Goal: Task Accomplishment & Management: Complete application form

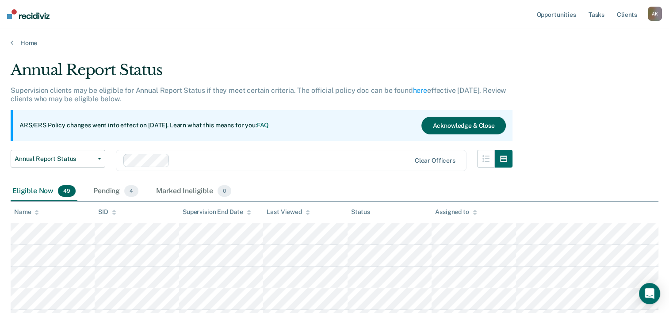
click at [457, 125] on button "Acknowledge & Close" at bounding box center [463, 126] width 84 height 18
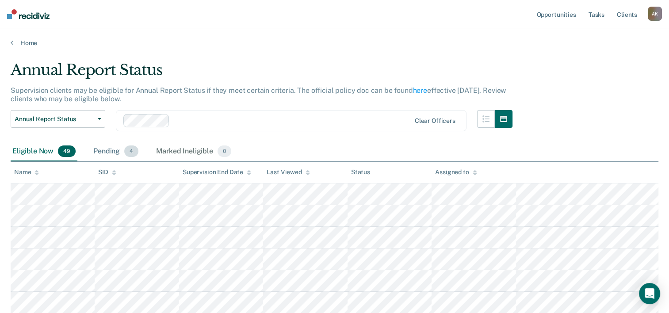
click at [114, 149] on div "Pending 4" at bounding box center [116, 151] width 49 height 19
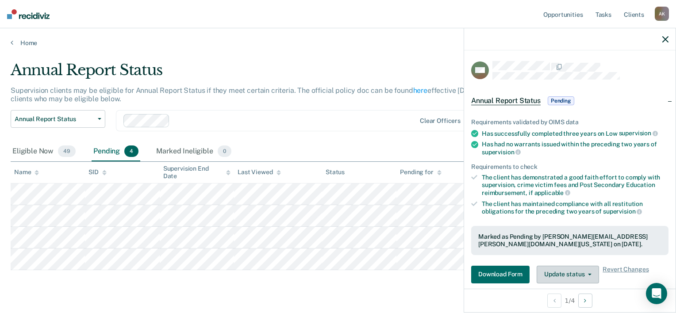
click at [559, 275] on button "Update status" at bounding box center [567, 275] width 62 height 18
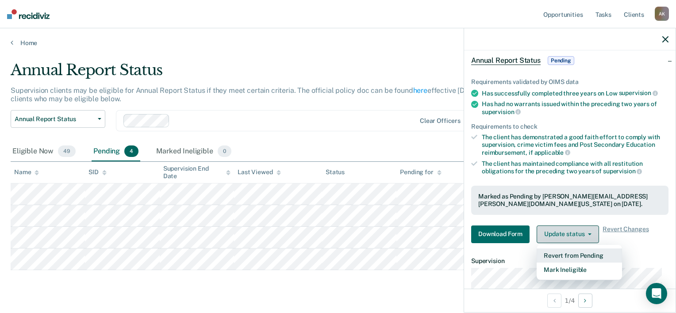
scroll to position [56, 0]
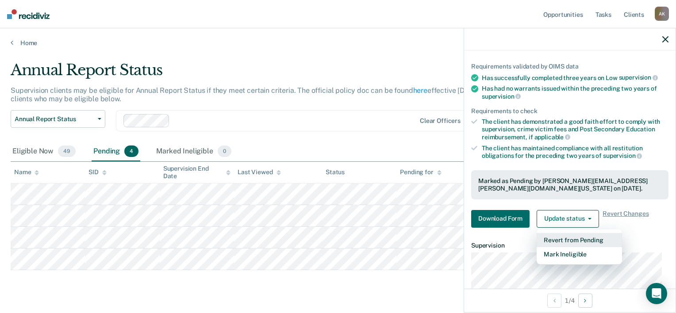
click at [561, 235] on button "Revert from Pending" at bounding box center [578, 240] width 85 height 14
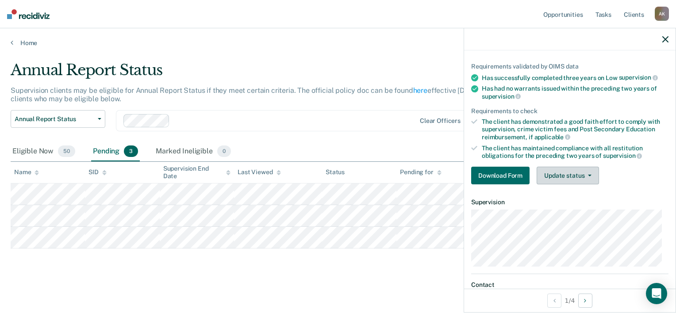
click at [582, 175] on button "Update status" at bounding box center [567, 176] width 62 height 18
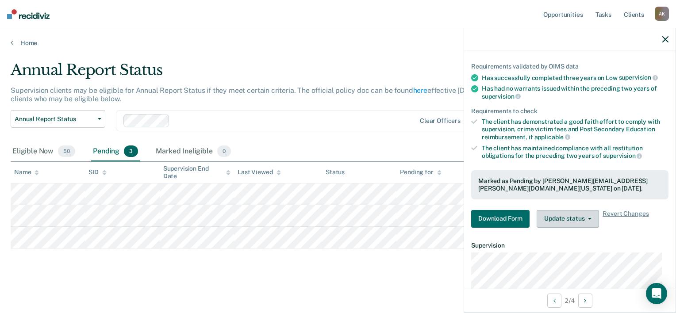
click at [560, 218] on button "Update status" at bounding box center [567, 219] width 62 height 18
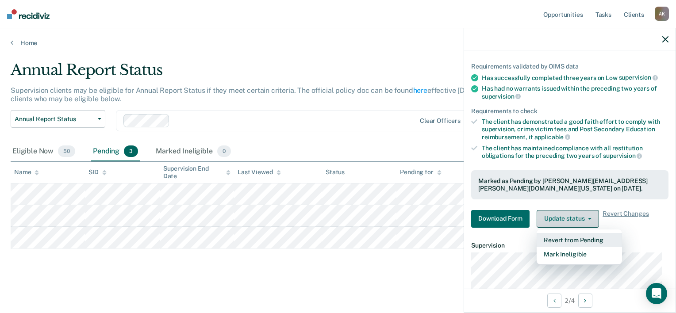
scroll to position [100, 0]
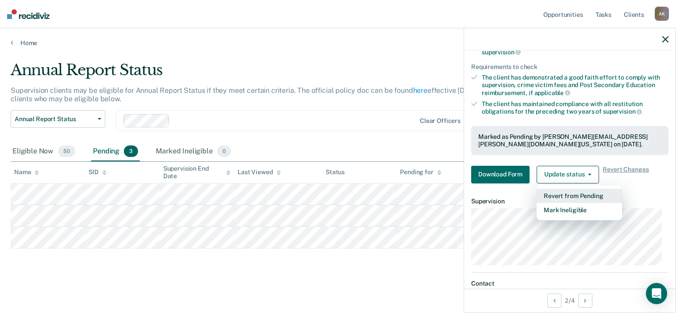
click at [569, 197] on button "Revert from Pending" at bounding box center [578, 196] width 85 height 14
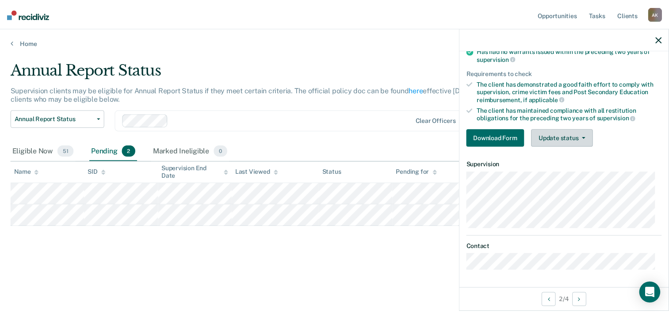
scroll to position [90, 0]
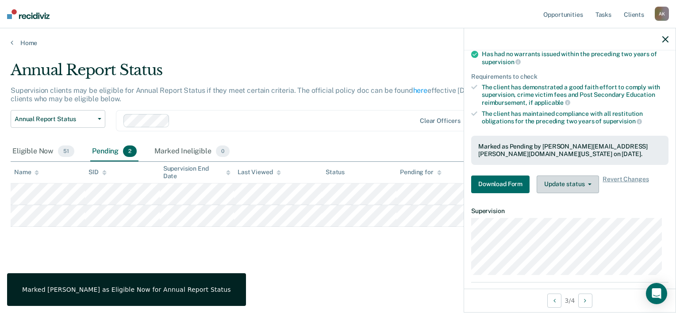
click at [576, 180] on button "Update status" at bounding box center [567, 185] width 62 height 18
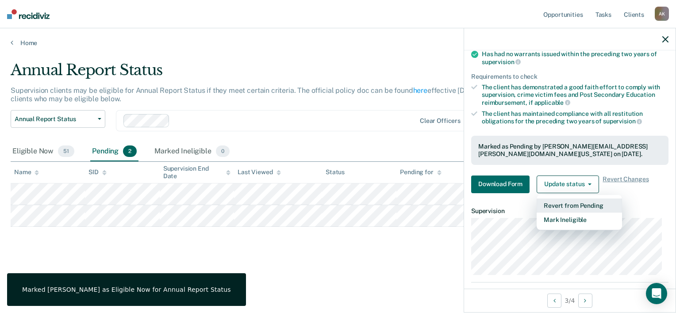
click at [584, 201] on button "Revert from Pending" at bounding box center [578, 206] width 85 height 14
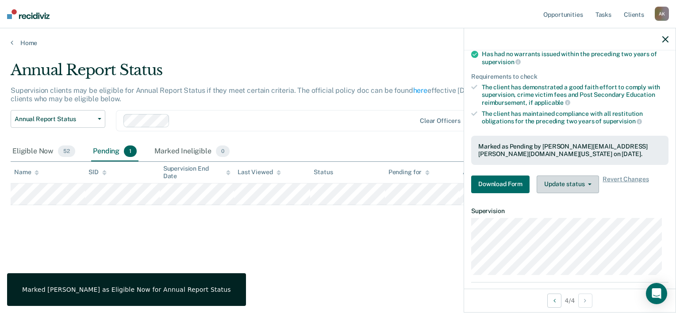
click at [552, 176] on button "Update status" at bounding box center [567, 185] width 62 height 18
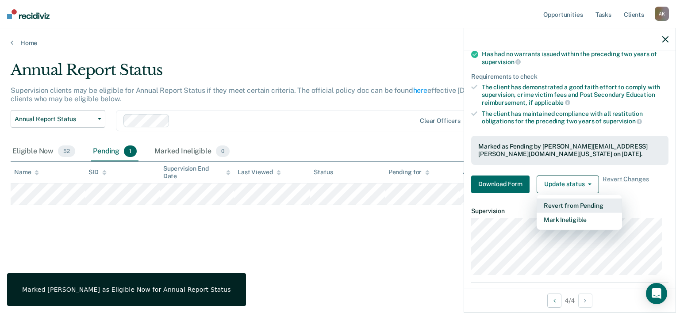
click at [566, 205] on button "Revert from Pending" at bounding box center [578, 206] width 85 height 14
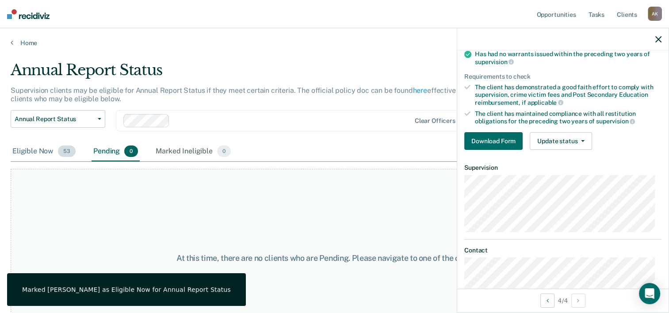
click at [39, 151] on div "Eligible Now 53" at bounding box center [44, 151] width 67 height 19
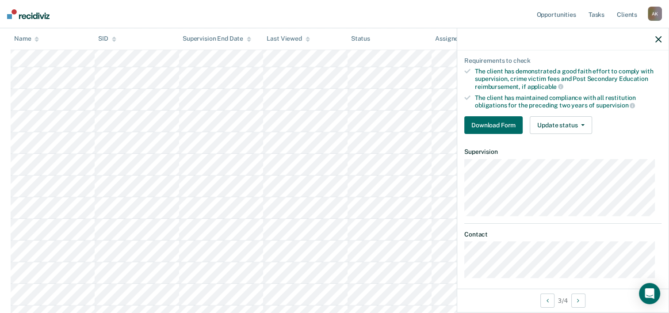
scroll to position [111, 0]
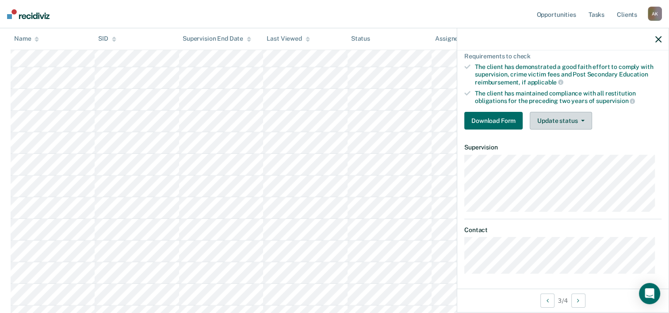
click at [557, 115] on button "Update status" at bounding box center [561, 121] width 62 height 18
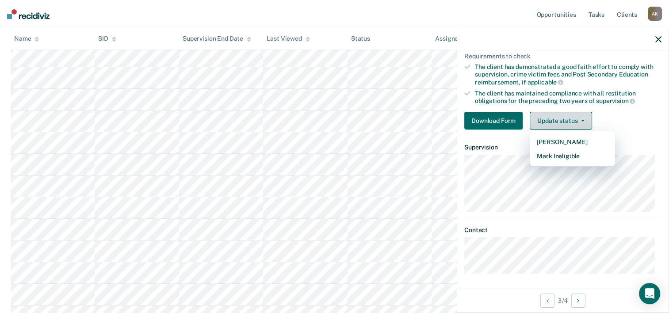
click at [557, 115] on button "Update status" at bounding box center [561, 121] width 62 height 18
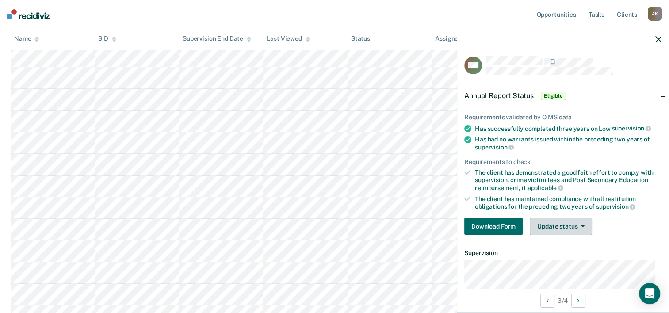
scroll to position [0, 0]
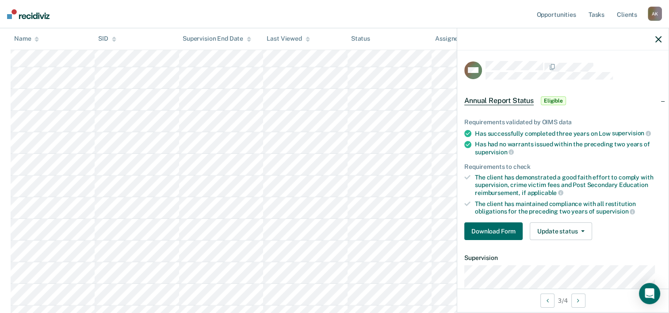
click at [557, 96] on span "Eligible" at bounding box center [553, 100] width 25 height 9
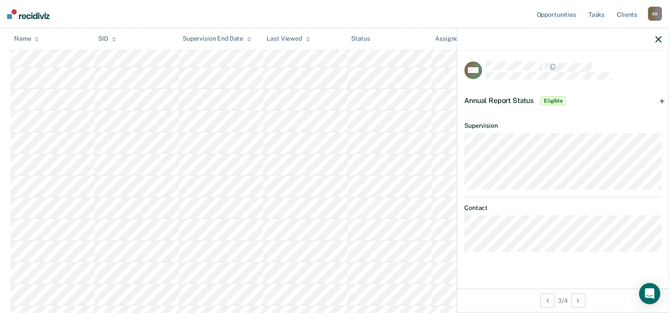
click at [557, 96] on span "Eligible" at bounding box center [553, 100] width 25 height 9
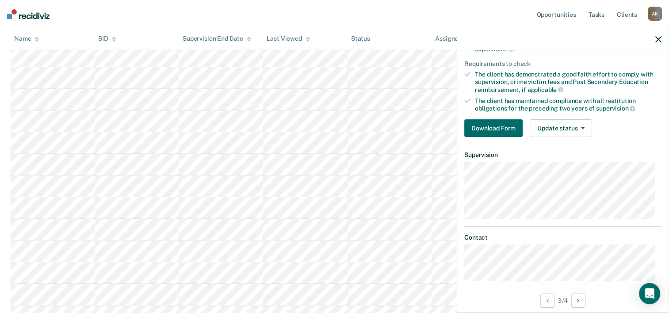
scroll to position [111, 0]
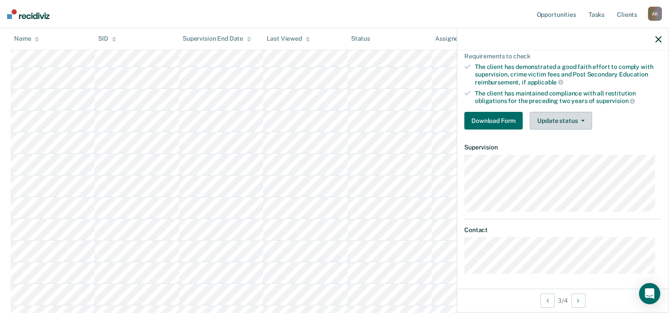
click at [575, 112] on button "Update status" at bounding box center [561, 121] width 62 height 18
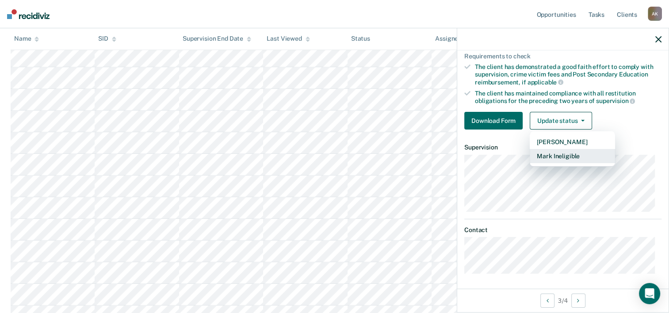
click at [557, 156] on button "Mark Ineligible" at bounding box center [572, 156] width 85 height 14
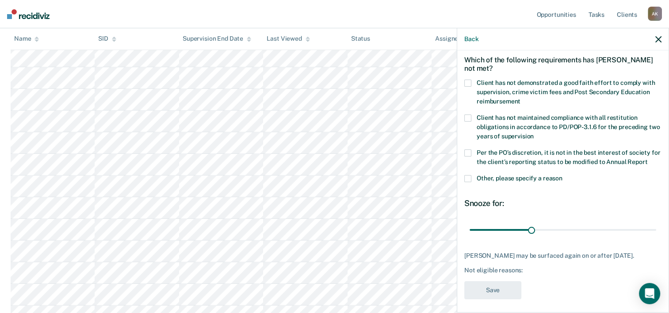
scroll to position [58, 0]
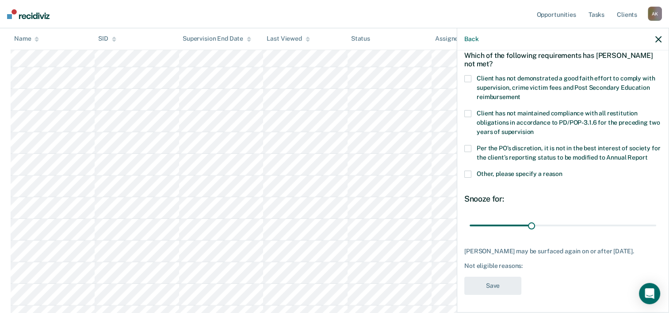
click at [654, 39] on div "Back" at bounding box center [562, 39] width 211 height 22
click at [660, 37] on icon "button" at bounding box center [658, 39] width 6 height 6
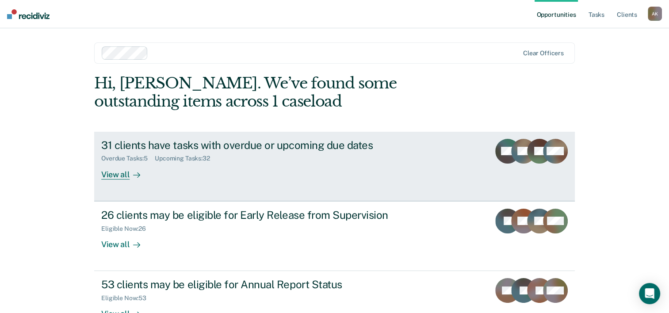
click at [113, 179] on div "View all" at bounding box center [126, 170] width 50 height 17
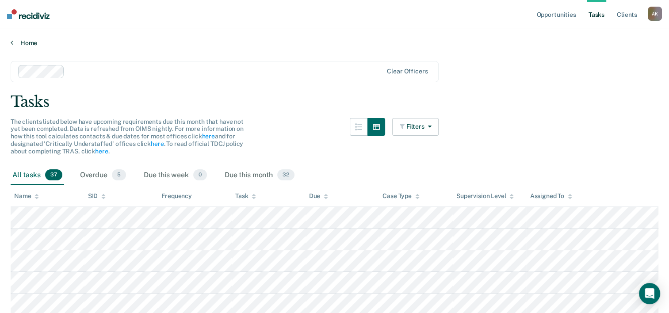
click at [14, 44] on link "Home" at bounding box center [335, 43] width 648 height 8
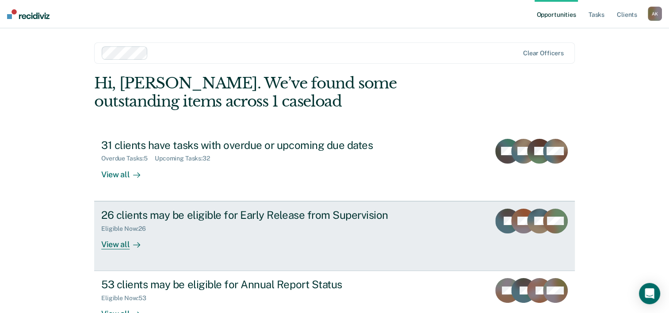
click at [185, 220] on div "26 clients may be eligible for Early Release from Supervision" at bounding box center [256, 215] width 310 height 13
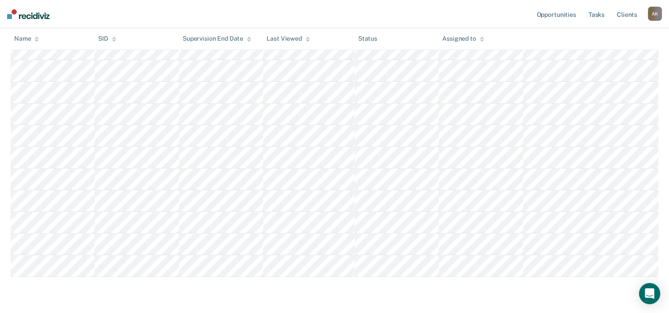
scroll to position [536, 0]
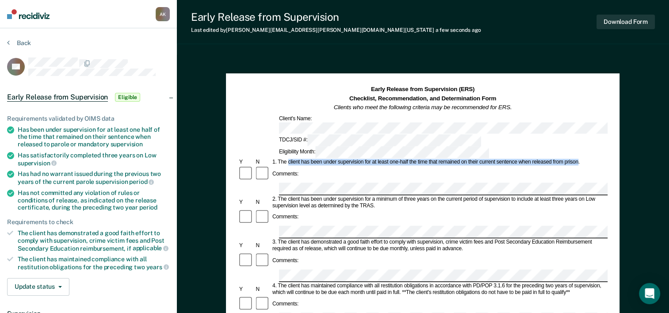
drag, startPoint x: 288, startPoint y: 135, endPoint x: 578, endPoint y: 137, distance: 290.0
click at [578, 159] on div "1. The client has been under supervision for at least one-half the time that re…" at bounding box center [439, 162] width 336 height 7
copy div "client has been under supervision for at least one-half the time that remained …"
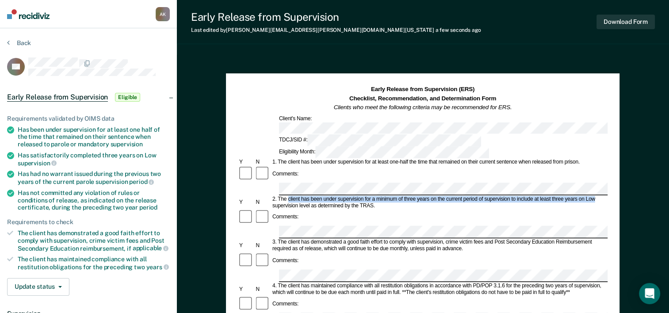
drag, startPoint x: 289, startPoint y: 163, endPoint x: 596, endPoint y: 161, distance: 306.8
click at [596, 196] on div "2. The client has been under supervision for a minimum of three years on the cu…" at bounding box center [439, 202] width 336 height 13
copy div "client has been under supervision for a minimum of three years on the current p…"
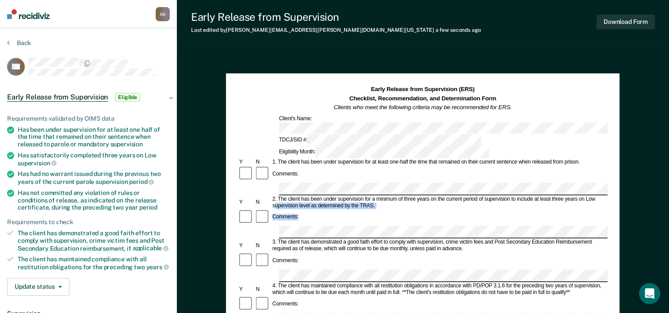
drag, startPoint x: 274, startPoint y: 169, endPoint x: 338, endPoint y: 175, distance: 64.4
drag, startPoint x: 338, startPoint y: 175, endPoint x: 327, endPoint y: 169, distance: 12.3
click at [327, 196] on div "2. The client has been under supervision for a minimum of three years on the cu…" at bounding box center [439, 202] width 336 height 13
click at [279, 196] on div "2. The client has been under supervision for a minimum of three years on the cu…" at bounding box center [439, 202] width 336 height 13
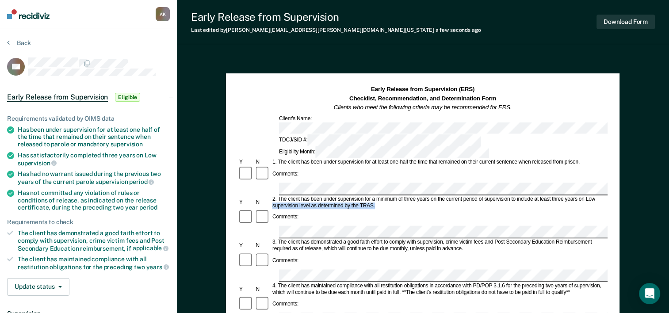
drag, startPoint x: 272, startPoint y: 170, endPoint x: 374, endPoint y: 170, distance: 101.7
click at [374, 196] on div "2. The client has been under supervision for a minimum of three years on the cu…" at bounding box center [439, 202] width 336 height 13
copy div "supervision level as determined by the TRAS."
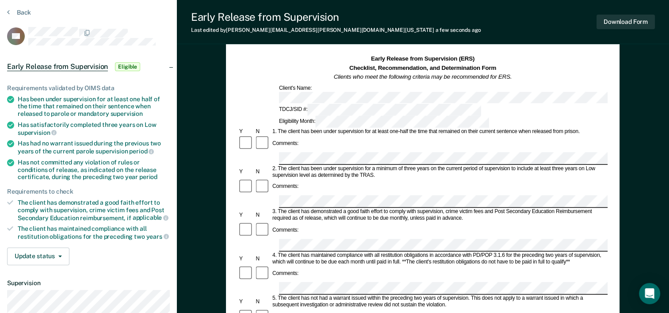
scroll to position [44, 0]
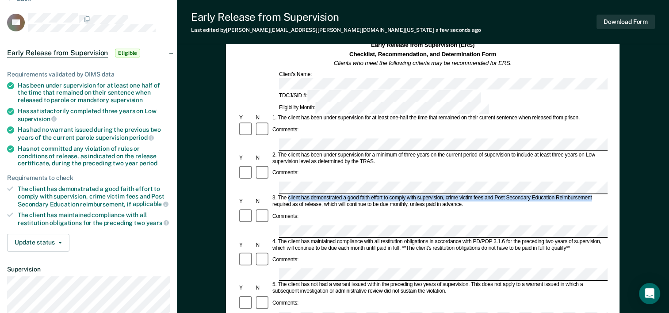
drag, startPoint x: 288, startPoint y: 152, endPoint x: 595, endPoint y: 152, distance: 307.3
click at [595, 195] on div "3. The client has demonstrated a good faith effort to comply with supervision, …" at bounding box center [439, 201] width 336 height 13
copy div "client has demonstrated a good faith effort to comply with supervision, crime v…"
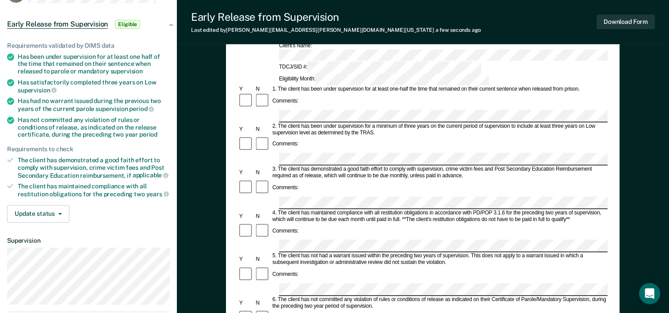
scroll to position [88, 0]
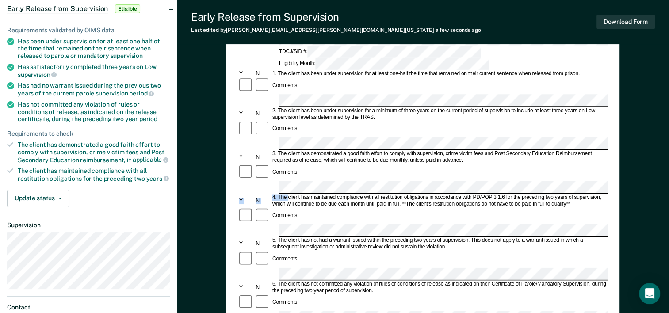
click at [328, 138] on form "Early Release from Supervision (ERS) Checklist, Recommendation, and Determinati…" at bounding box center [423, 317] width 370 height 641
click at [298, 194] on div "4. The client has maintained compliance with all restitution obligations in acc…" at bounding box center [439, 200] width 336 height 13
drag, startPoint x: 288, startPoint y: 143, endPoint x: 428, endPoint y: 142, distance: 140.1
click at [428, 194] on div "4. The client has maintained compliance with all restitution obligations in acc…" at bounding box center [439, 200] width 336 height 13
copy div "client has maintained compliance with all restitution obligations"
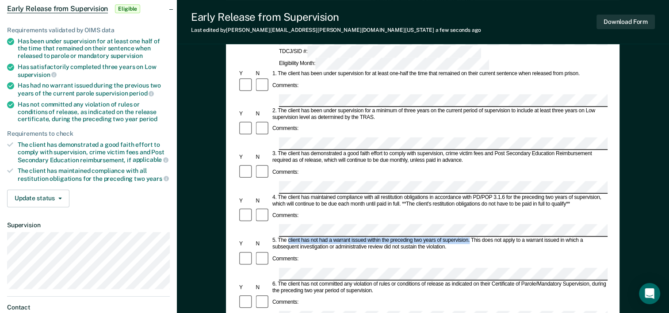
drag, startPoint x: 288, startPoint y: 177, endPoint x: 469, endPoint y: 179, distance: 180.4
click at [469, 237] on div "5. The client has not had a warrant issued within the preceding two years of su…" at bounding box center [439, 243] width 336 height 13
copy div "client has not had a warrant issued within the preceding two years of supervisi…"
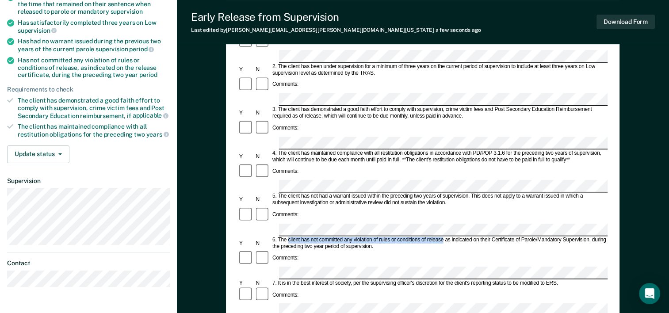
drag, startPoint x: 288, startPoint y: 167, endPoint x: 444, endPoint y: 167, distance: 156.1
click at [444, 237] on div "6. The client has not committed any violation of rules or conditions of release…" at bounding box center [439, 243] width 336 height 13
copy div "client has not committed any violation of rules or conditions of release"
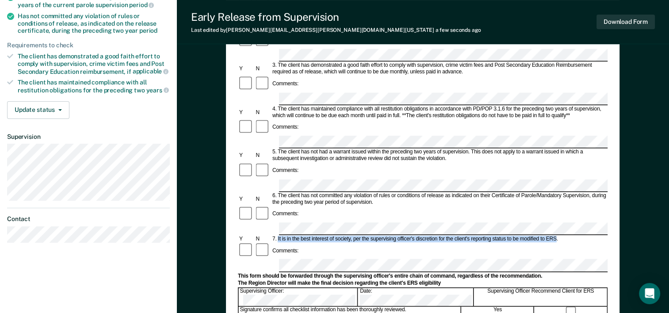
drag, startPoint x: 278, startPoint y: 157, endPoint x: 555, endPoint y: 156, distance: 277.6
click at [555, 236] on div "7. It is in the best interest of society, per the supervising officer's discret…" at bounding box center [439, 239] width 336 height 7
copy div "It is in the best interest of society, per the supervising officer's discretion…"
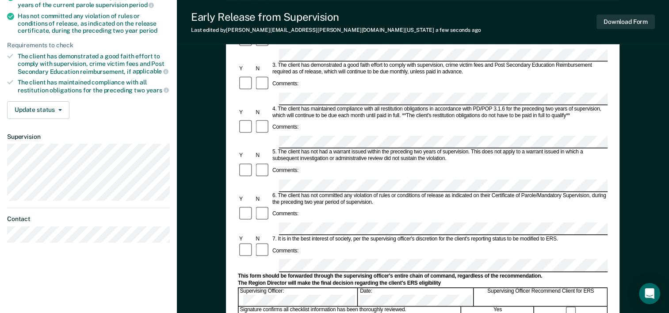
click at [287, 170] on form "Early Release from Supervision (ERS) Checklist, Recommendation, and Determinati…" at bounding box center [423, 228] width 370 height 641
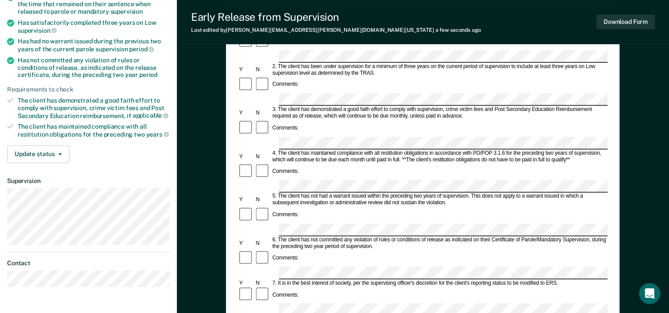
scroll to position [0, 0]
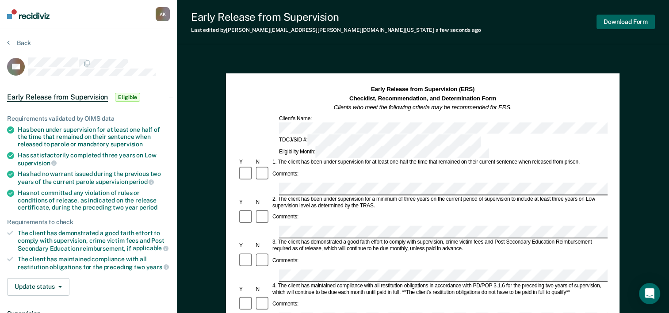
click at [610, 19] on button "Download Form" at bounding box center [625, 22] width 58 height 15
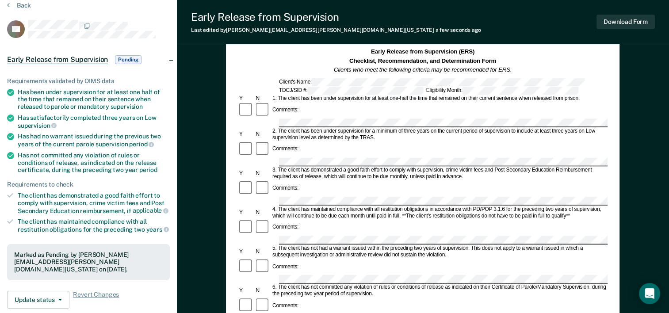
scroll to position [32, 0]
